Goal: Task Accomplishment & Management: Manage account settings

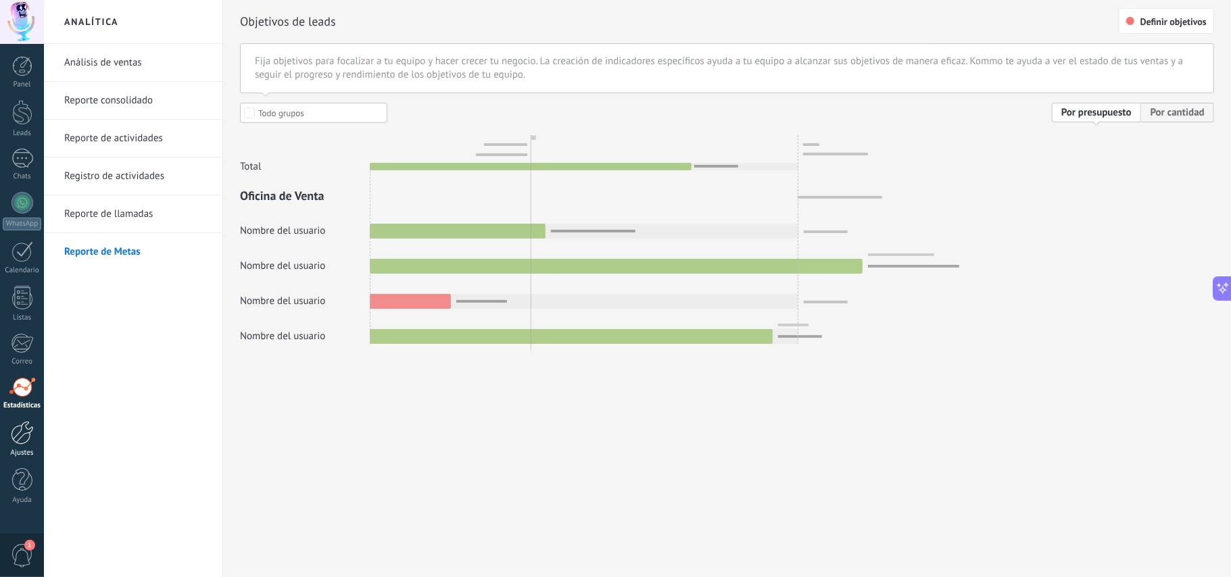
click at [11, 443] on div at bounding box center [22, 433] width 23 height 24
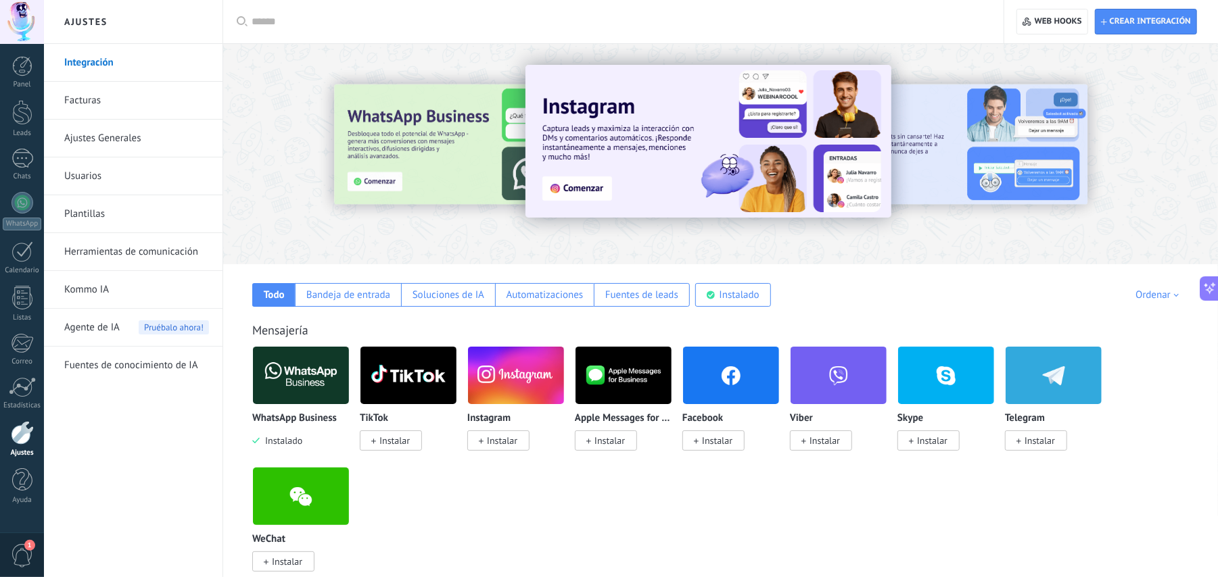
click at [120, 284] on link "Kommo IA" at bounding box center [136, 290] width 145 height 38
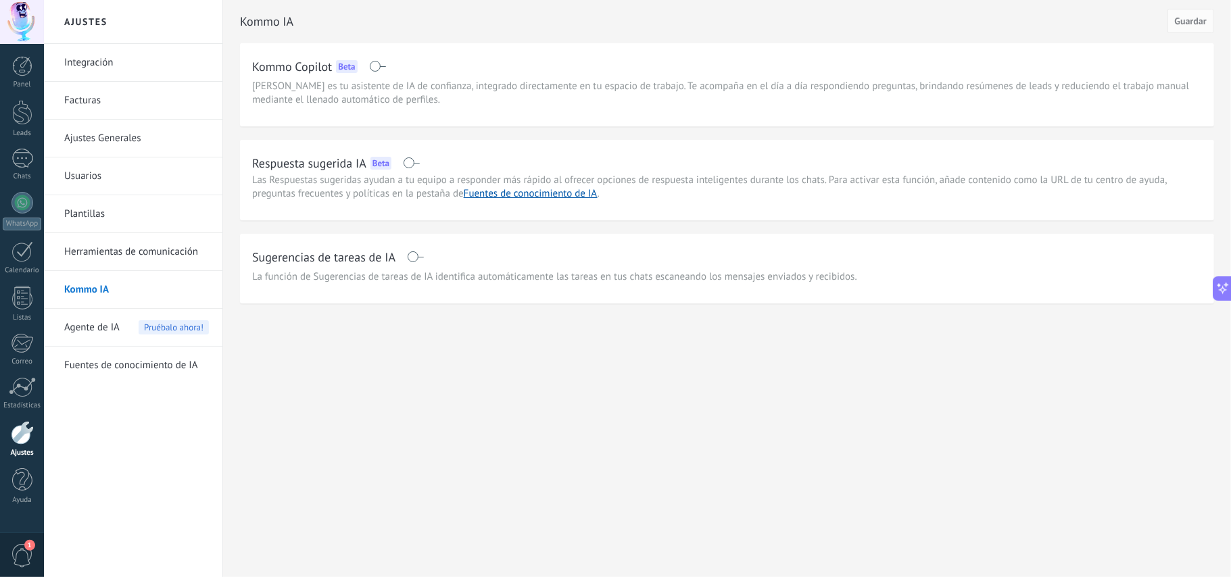
click at [131, 249] on link "Herramientas de comunicación" at bounding box center [136, 252] width 145 height 38
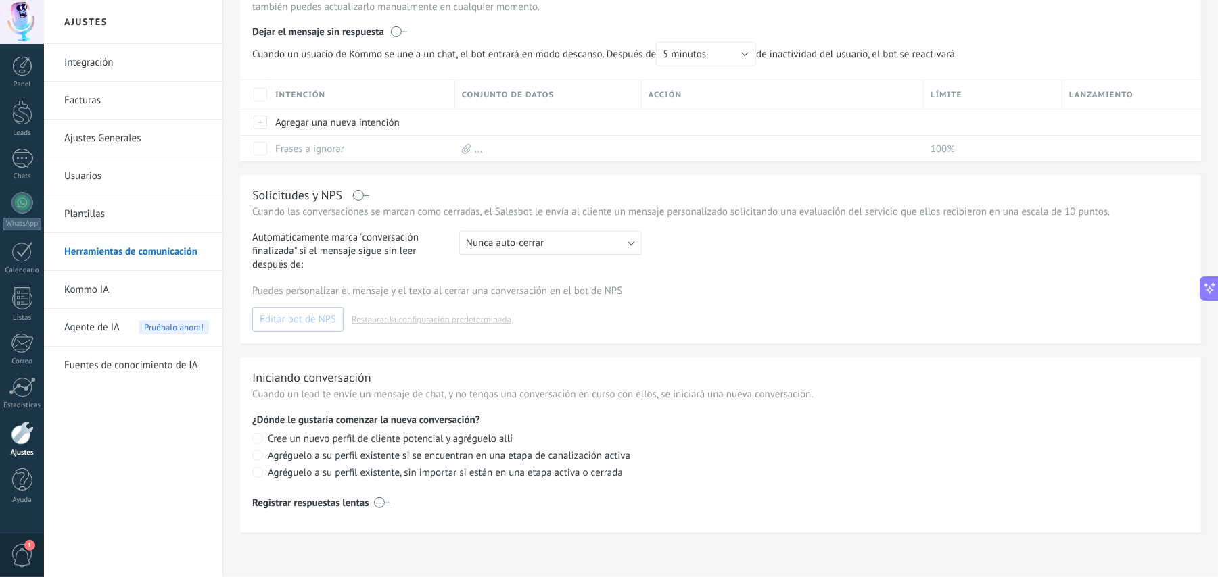
scroll to position [429, 0]
click at [97, 290] on link "Kommo IA" at bounding box center [136, 290] width 145 height 38
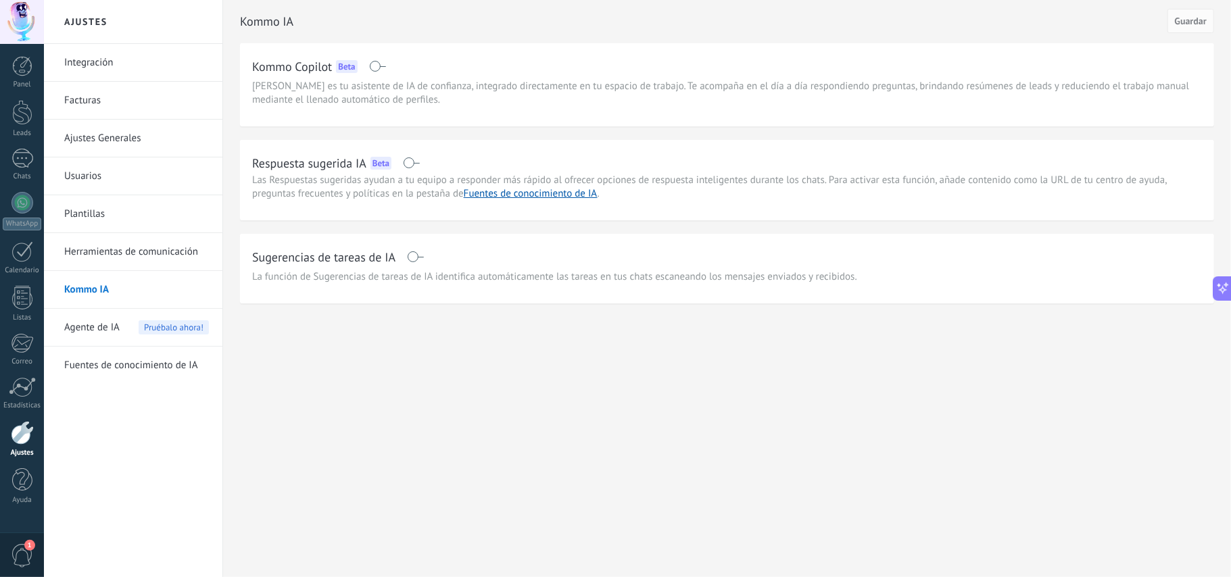
click at [411, 160] on span at bounding box center [411, 163] width 17 height 11
click at [412, 164] on span at bounding box center [411, 163] width 17 height 11
click at [1188, 25] on span "Guardar" at bounding box center [1191, 20] width 32 height 9
click at [562, 199] on link "Fuentes de conocimiento de IA" at bounding box center [531, 193] width 134 height 13
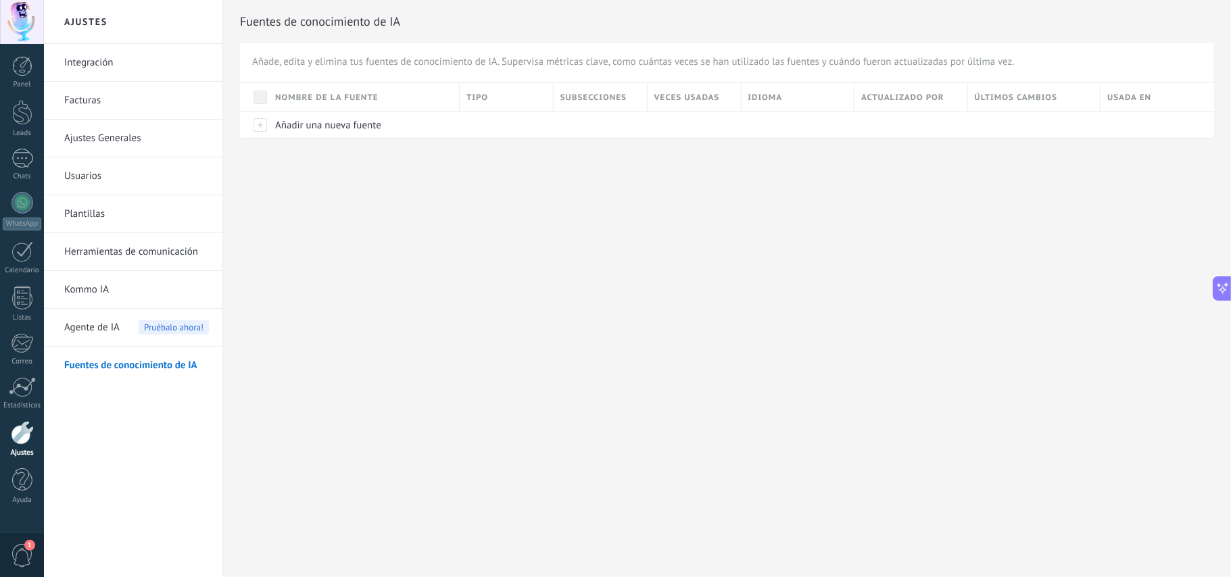
click at [101, 285] on link "Kommo IA" at bounding box center [136, 290] width 145 height 38
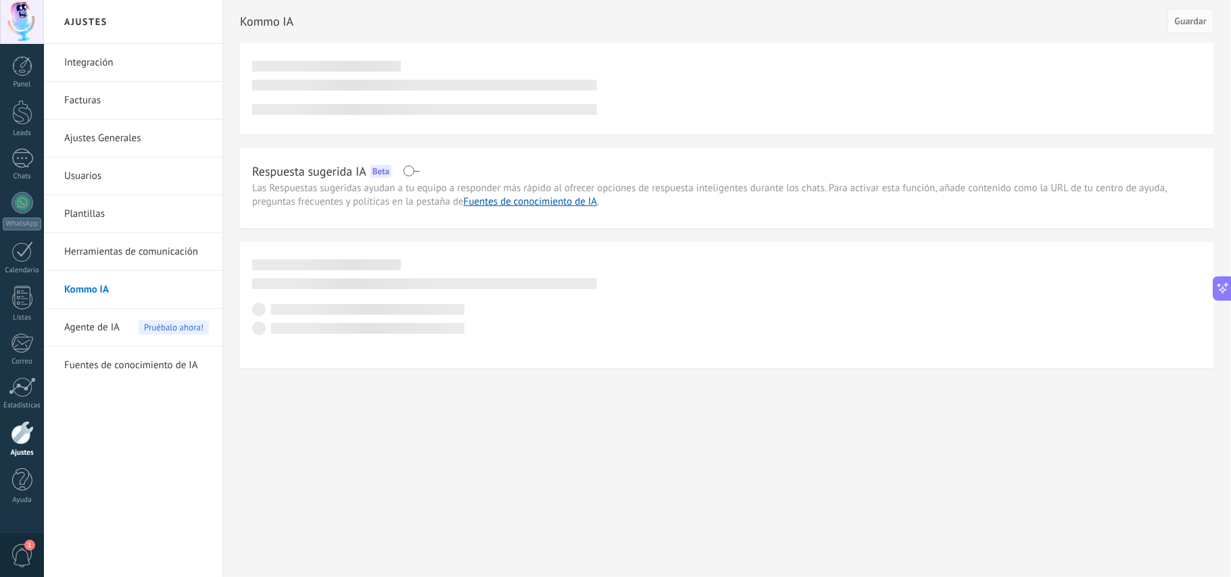
scroll to position [112, 0]
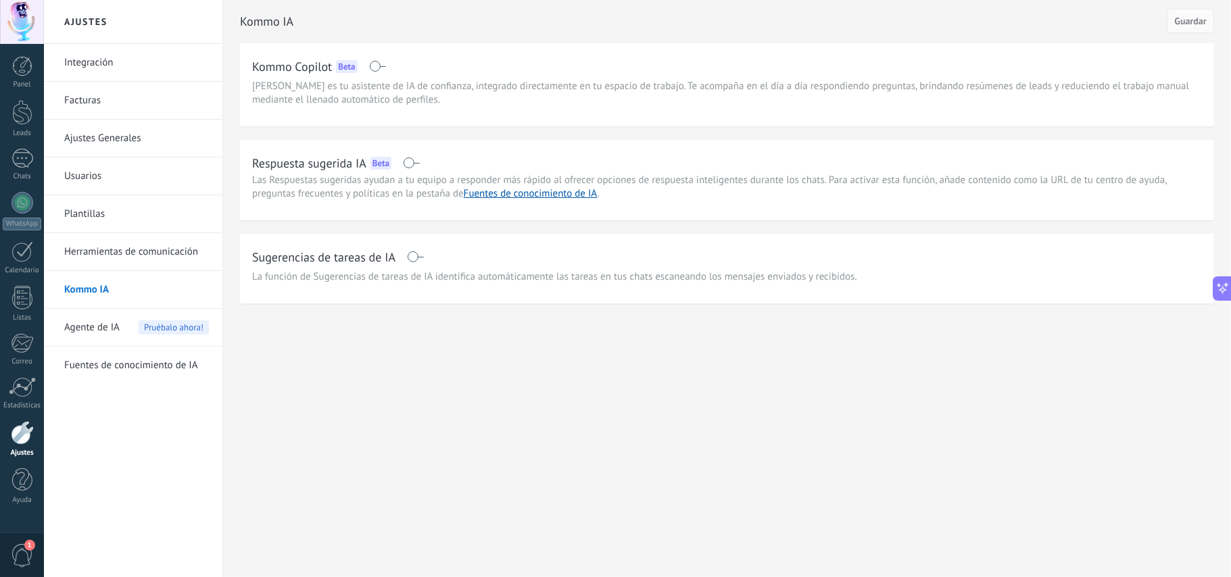
click at [112, 360] on link "Fuentes de conocimiento de IA" at bounding box center [136, 366] width 145 height 38
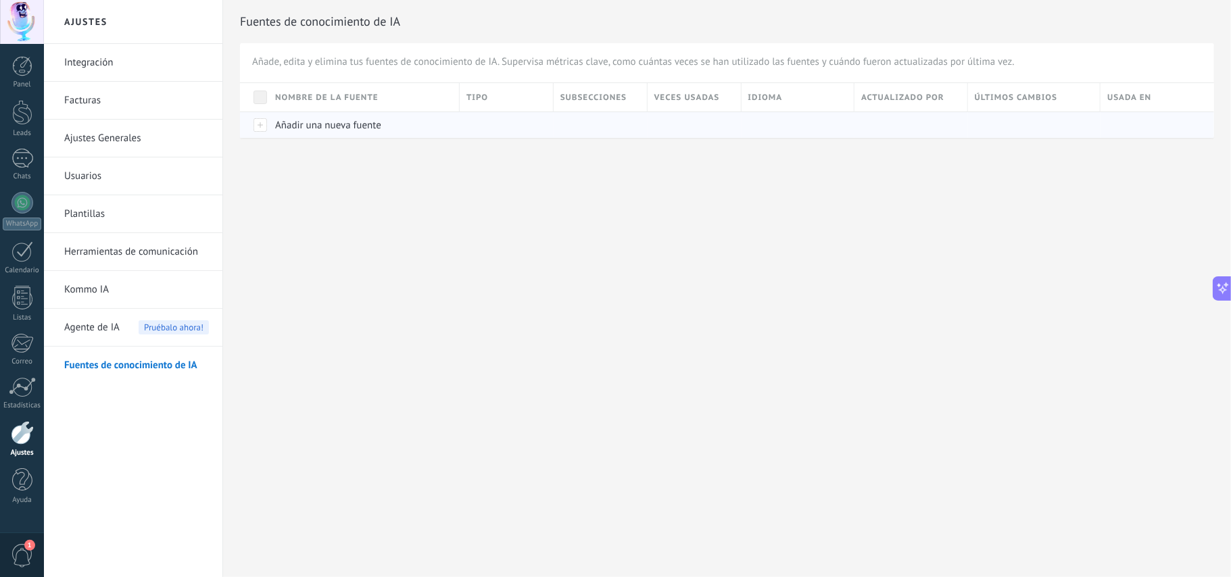
click at [260, 131] on div at bounding box center [254, 125] width 28 height 26
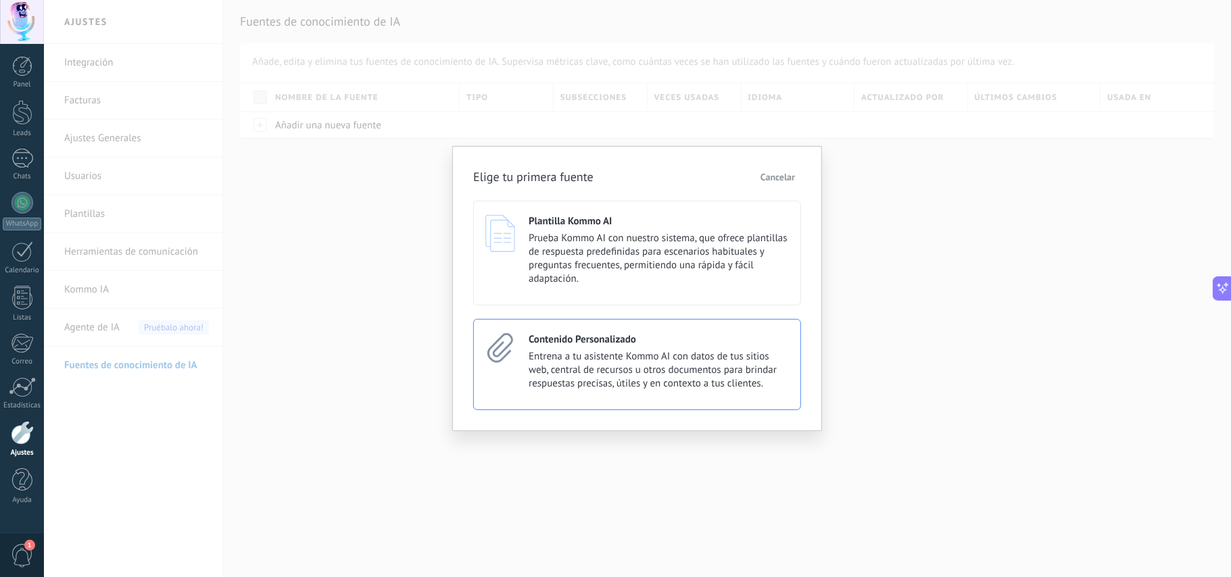
click at [622, 382] on span "Entrena a tu asistente Kommo AI con datos de tus sitios web, central de recurso…" at bounding box center [659, 370] width 260 height 41
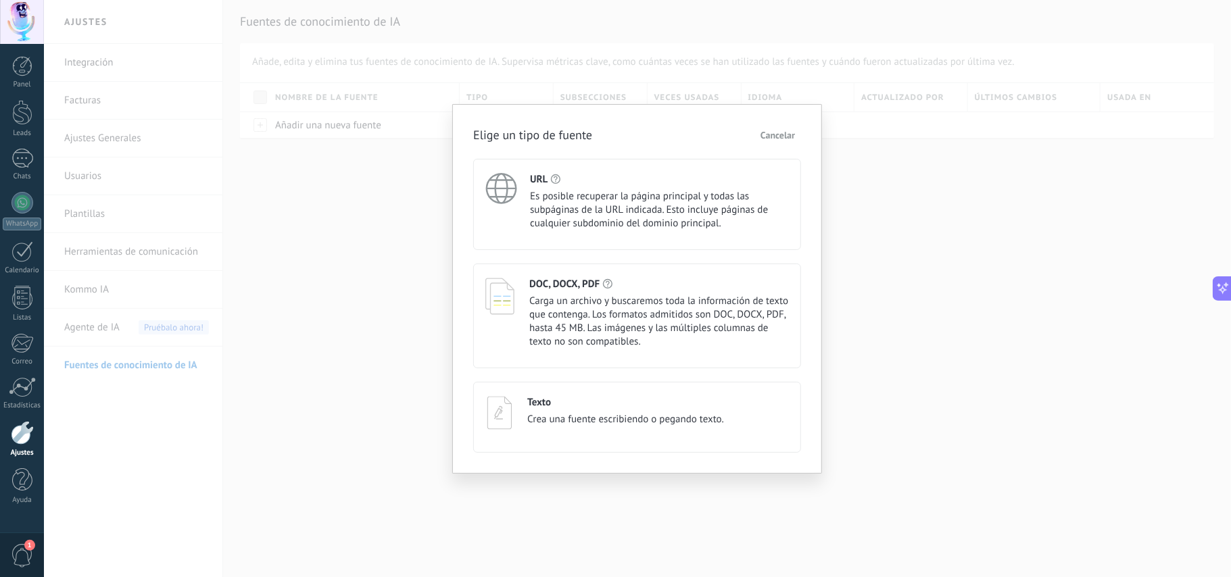
click at [1014, 262] on div "Elige un tipo de fuente Cancelar URL Es posible recuperar la página principal y…" at bounding box center [637, 288] width 1187 height 577
